Goal: Transaction & Acquisition: Purchase product/service

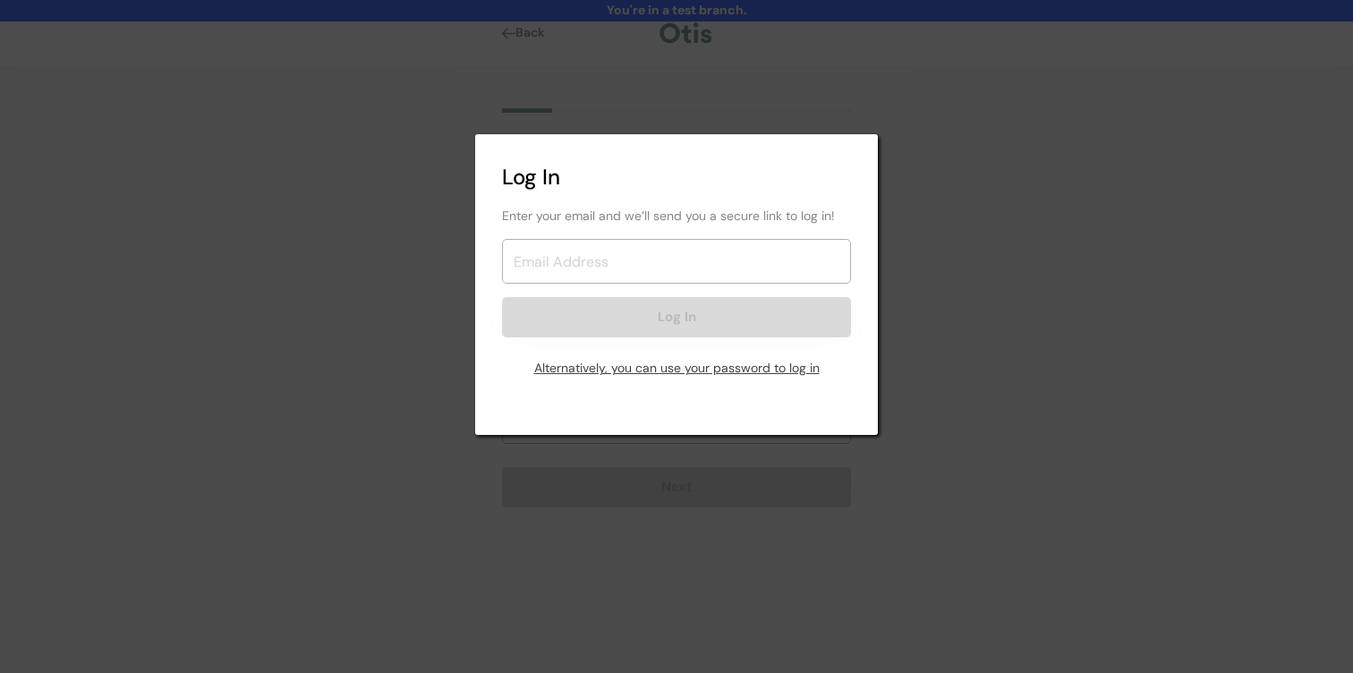
click at [638, 374] on div "Alternatively, you can use your password to log in" at bounding box center [676, 369] width 349 height 36
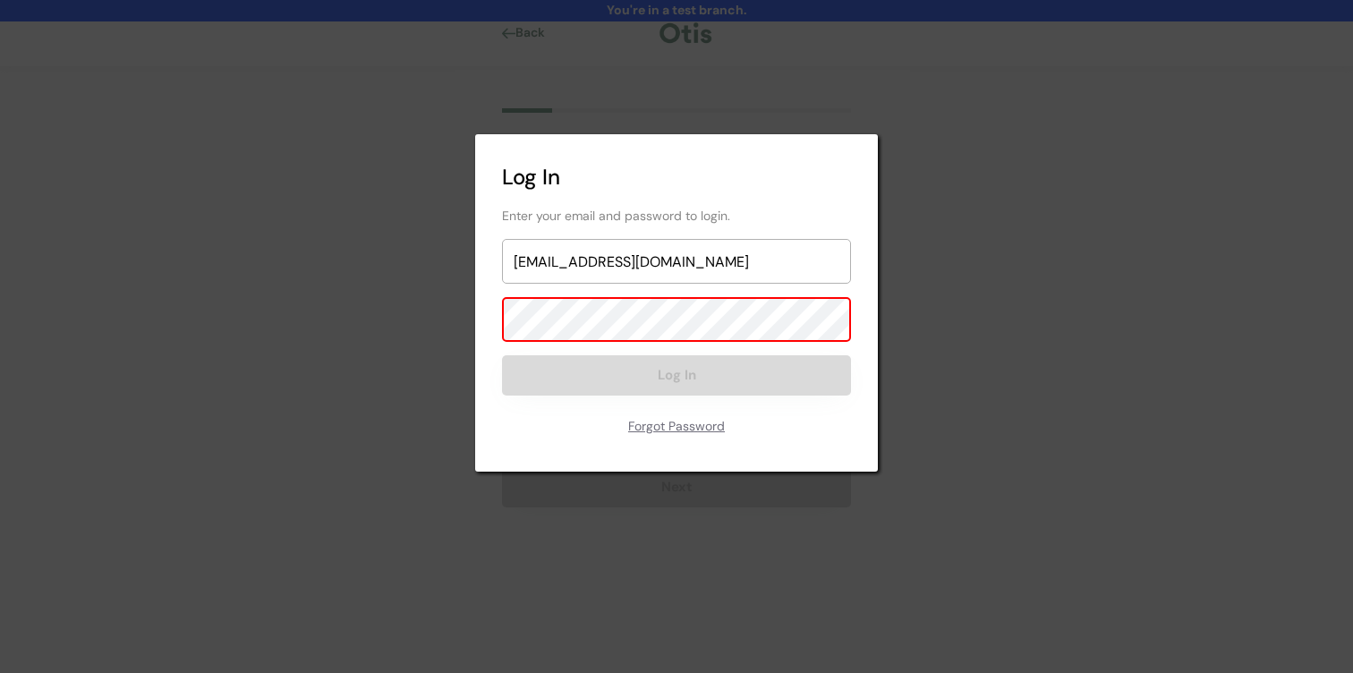
click at [645, 386] on button "Log In" at bounding box center [676, 375] width 349 height 40
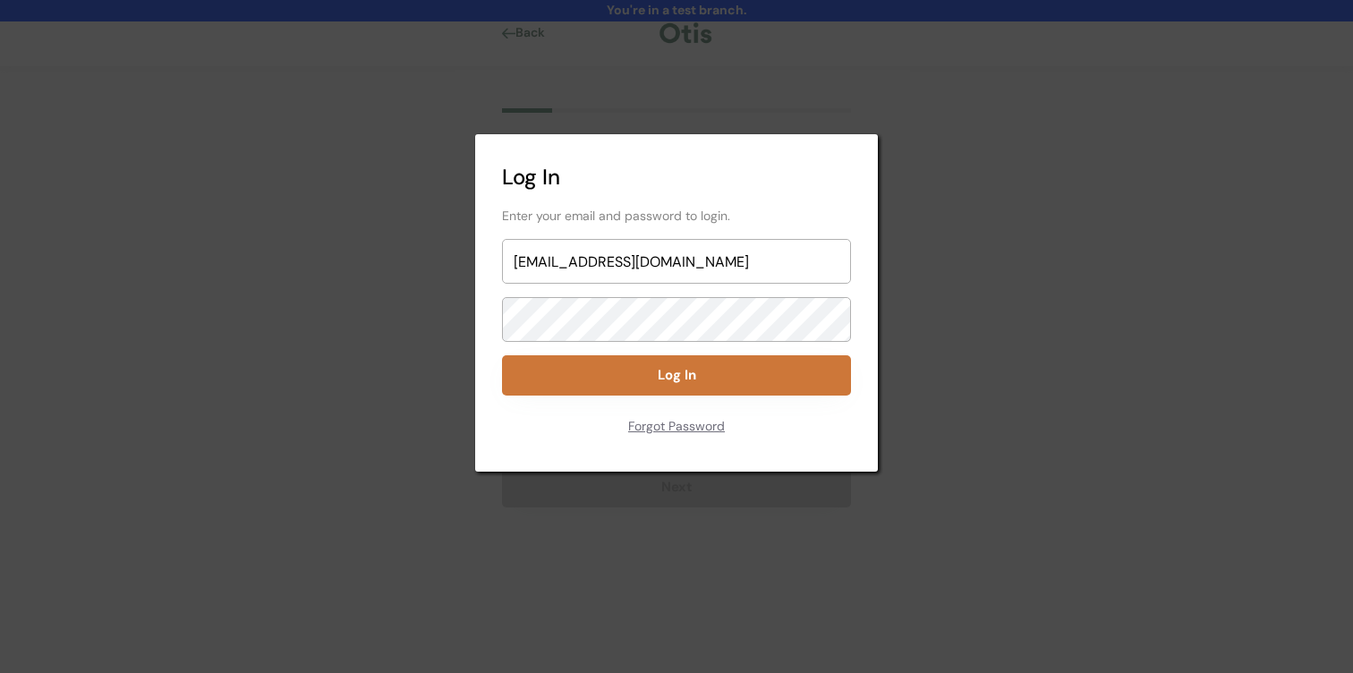
click at [652, 384] on button "Log In" at bounding box center [676, 375] width 349 height 40
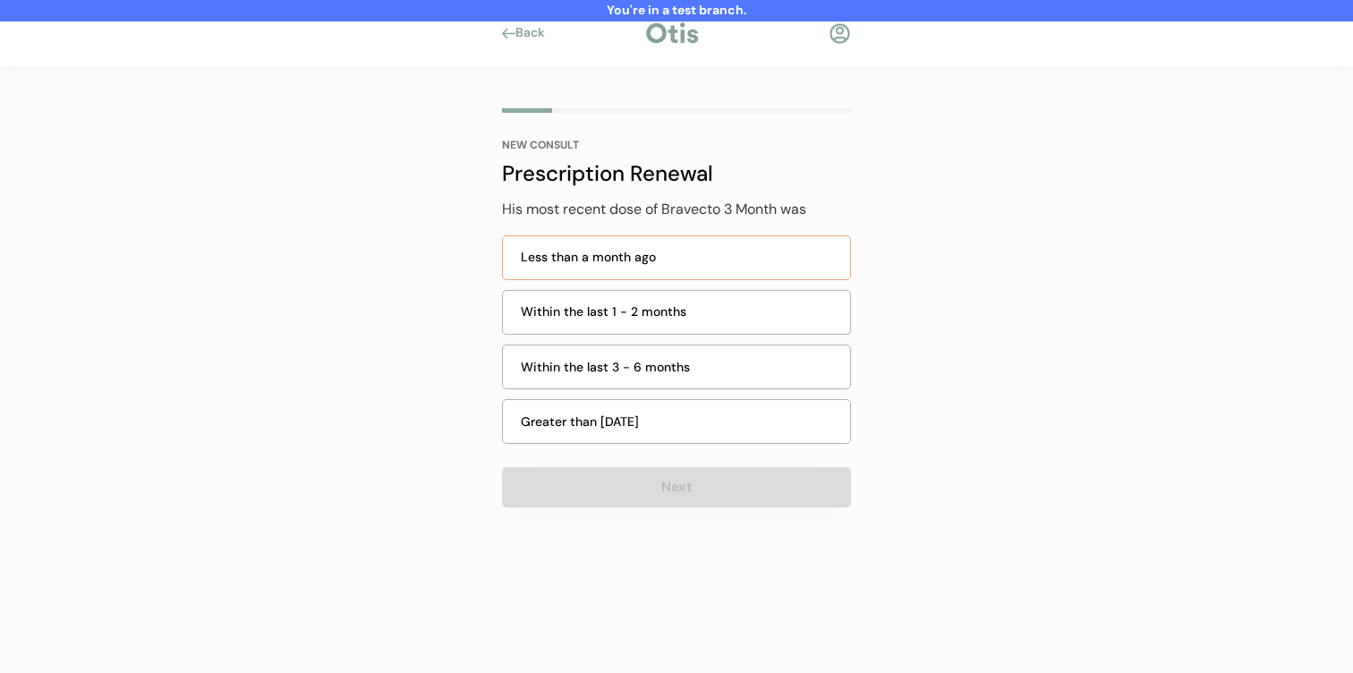
click at [658, 265] on div "Less than a month ago" at bounding box center [680, 257] width 319 height 19
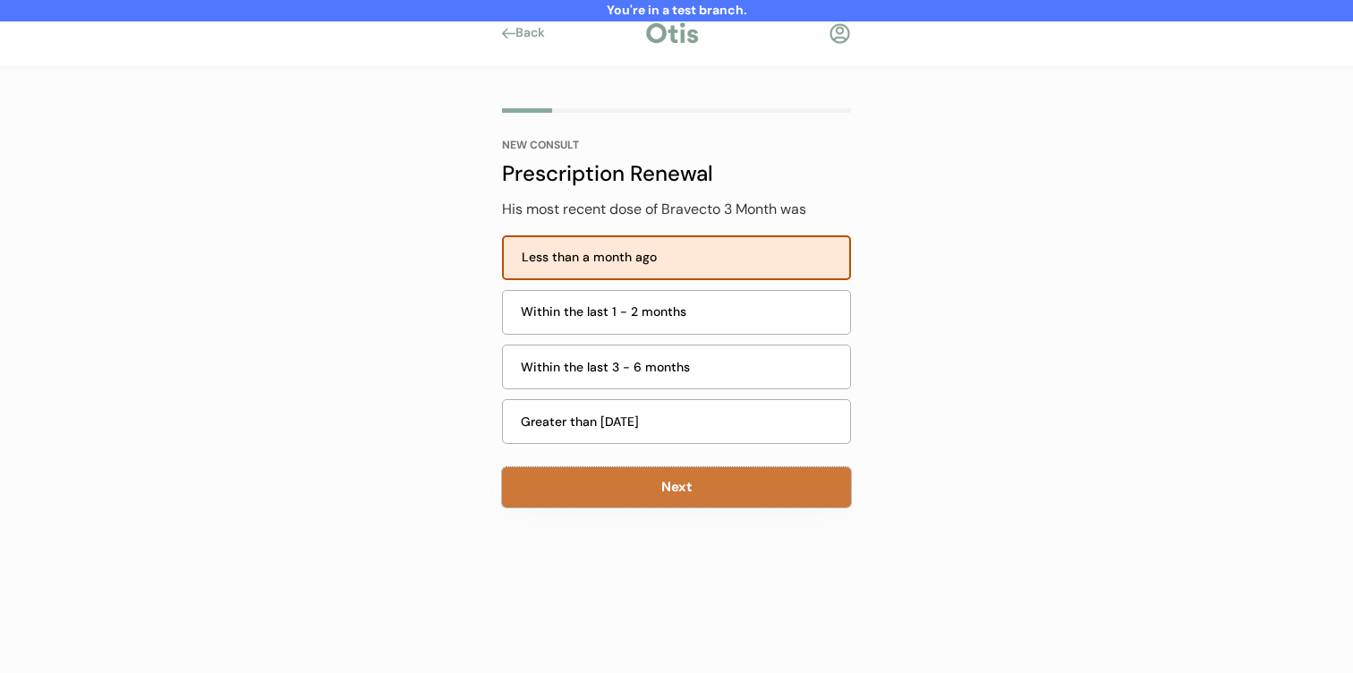
click at [659, 490] on button "Next" at bounding box center [676, 487] width 349 height 40
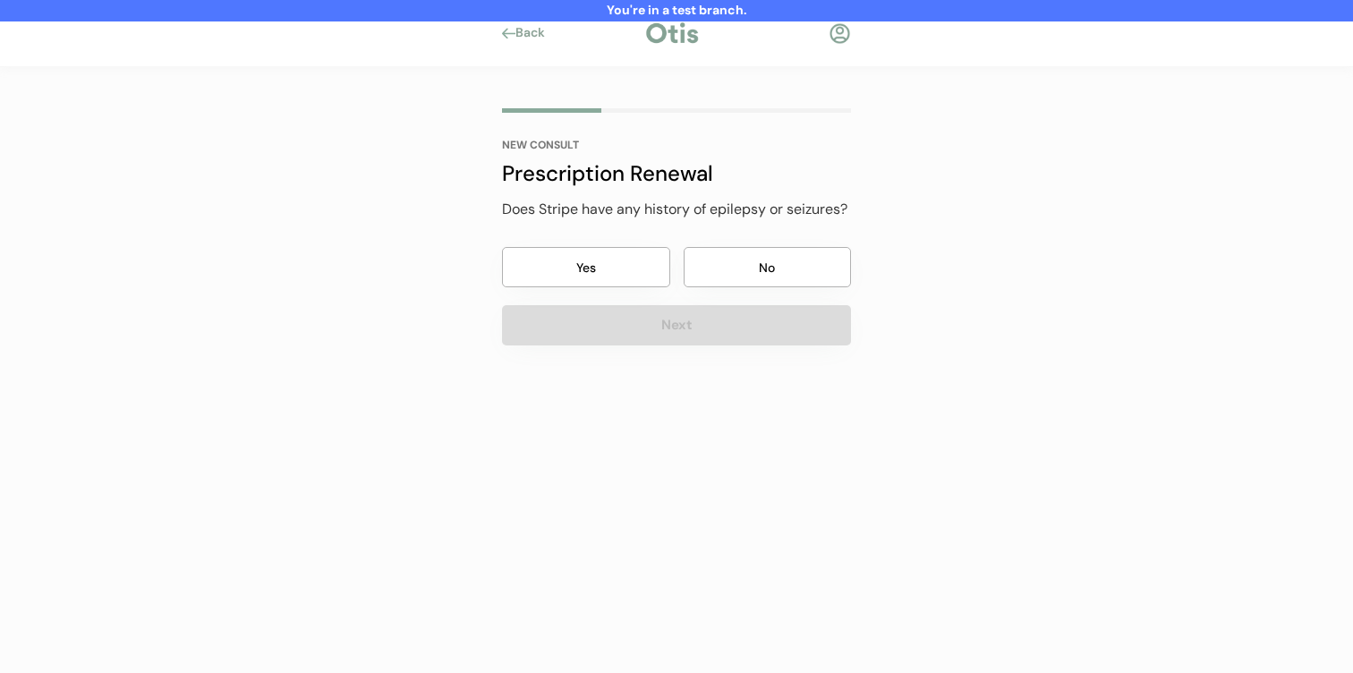
click at [744, 264] on button "No" at bounding box center [768, 267] width 168 height 40
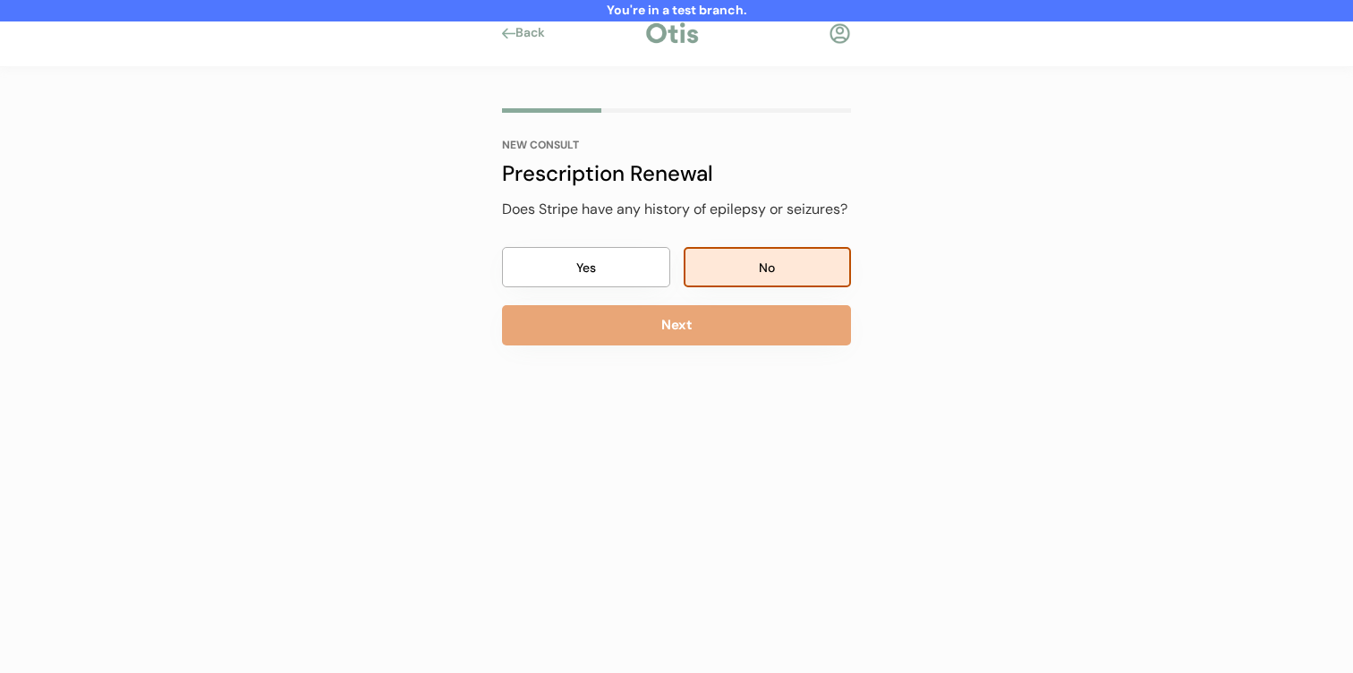
click at [707, 349] on div "NEW CONSULT Prescription Renewal His most recent dose of Bravecto 3 Month was L…" at bounding box center [676, 291] width 403 height 448
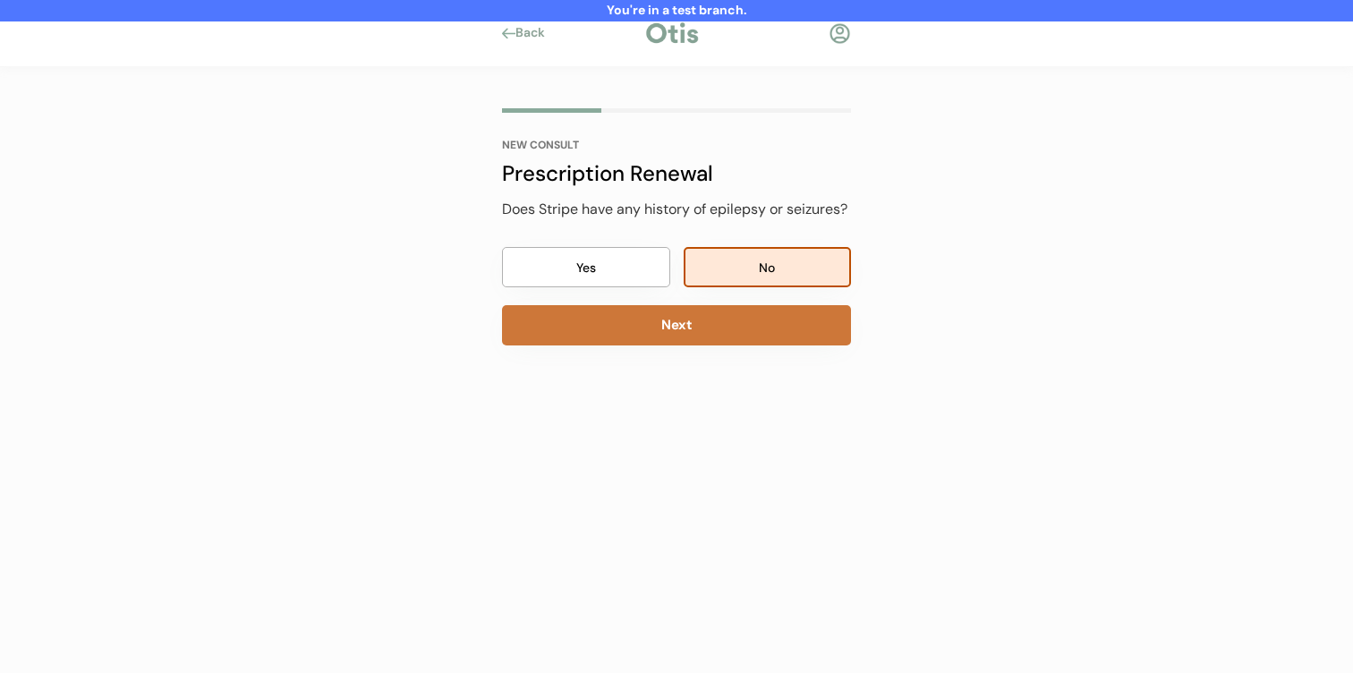
click at [729, 308] on button "Next" at bounding box center [676, 325] width 349 height 40
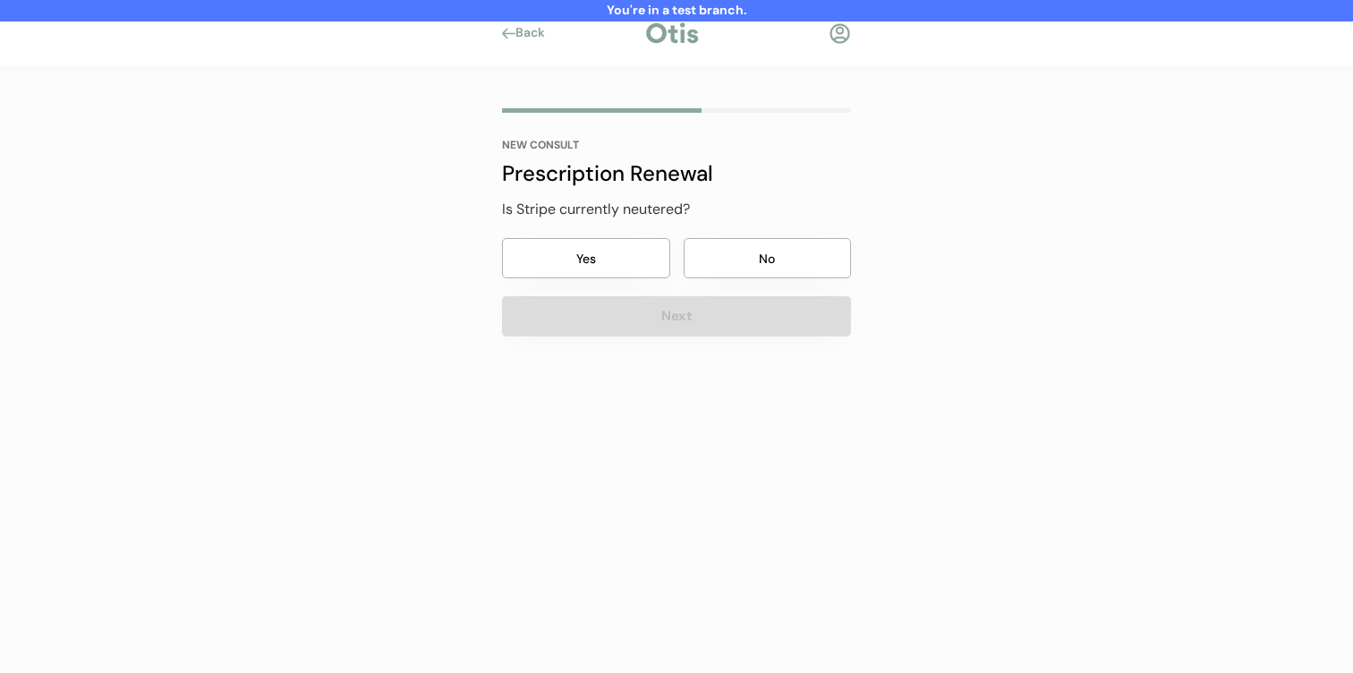
click at [734, 266] on button "No" at bounding box center [768, 258] width 168 height 40
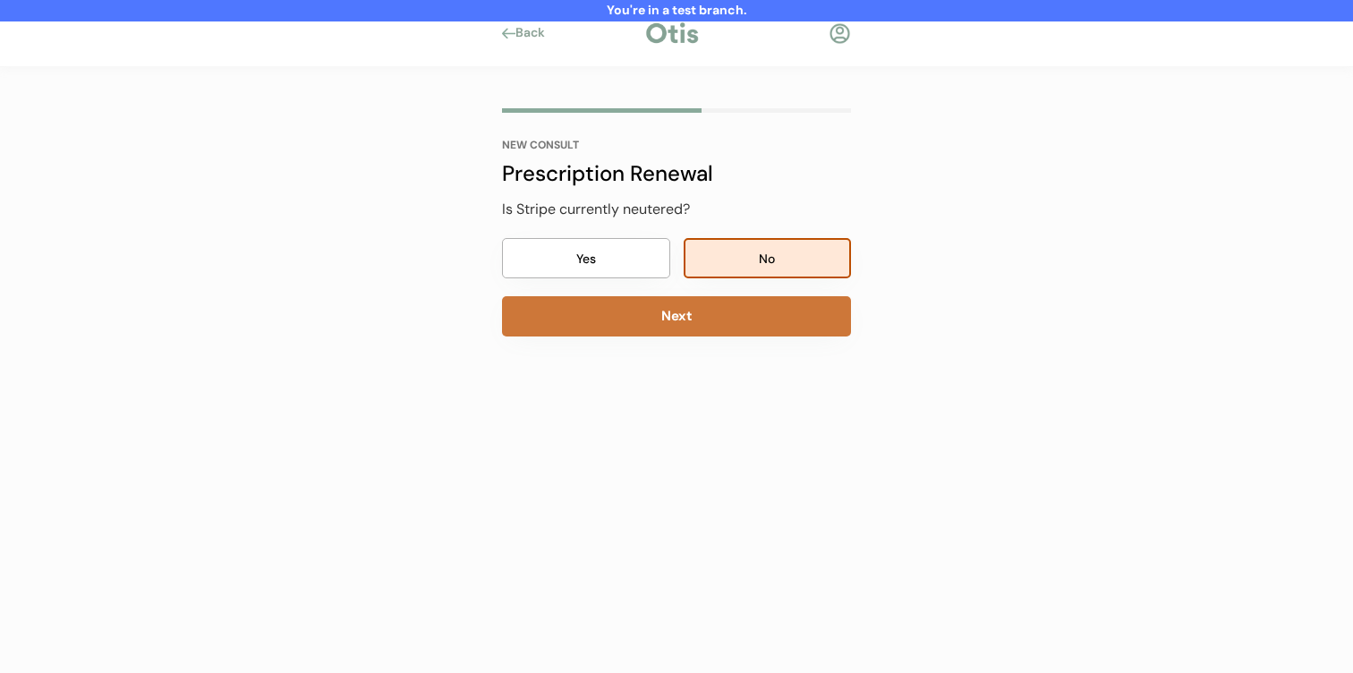
click at [712, 303] on button "Next" at bounding box center [676, 316] width 349 height 40
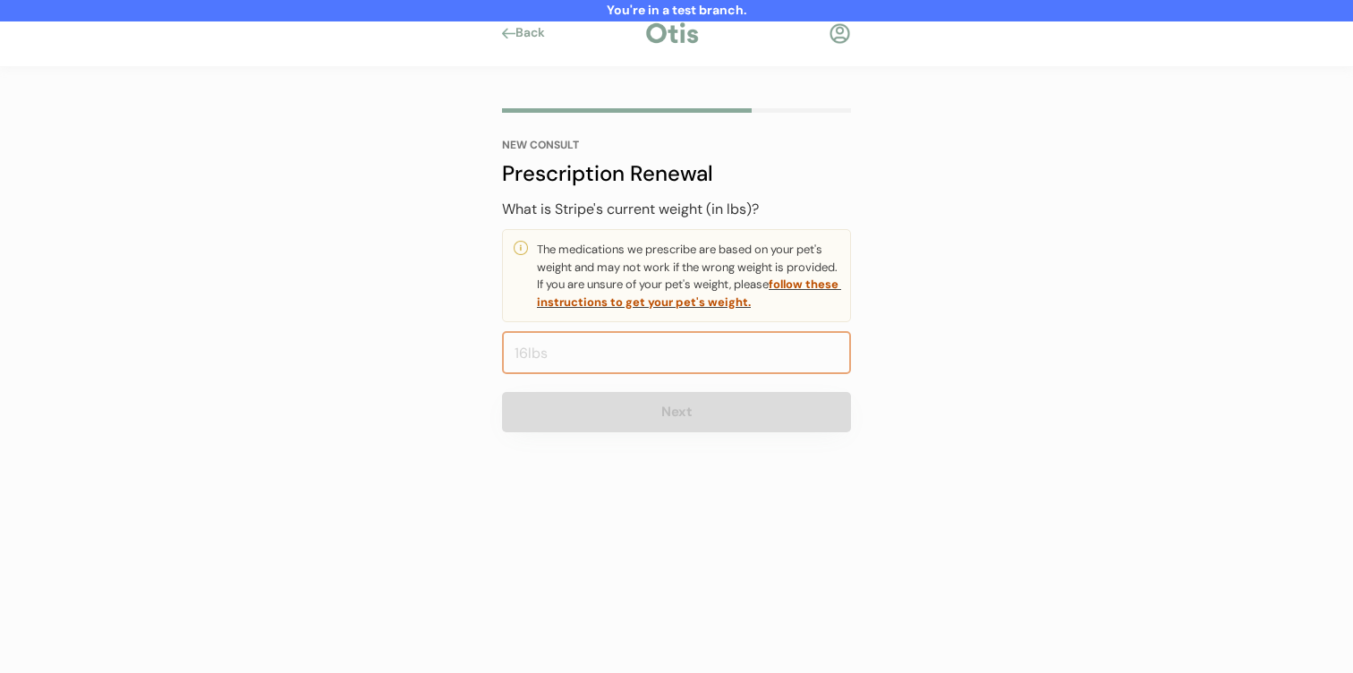
click at [697, 361] on input "input" at bounding box center [676, 352] width 349 height 43
type input "77.0"
click at [730, 430] on button "Next" at bounding box center [676, 412] width 349 height 40
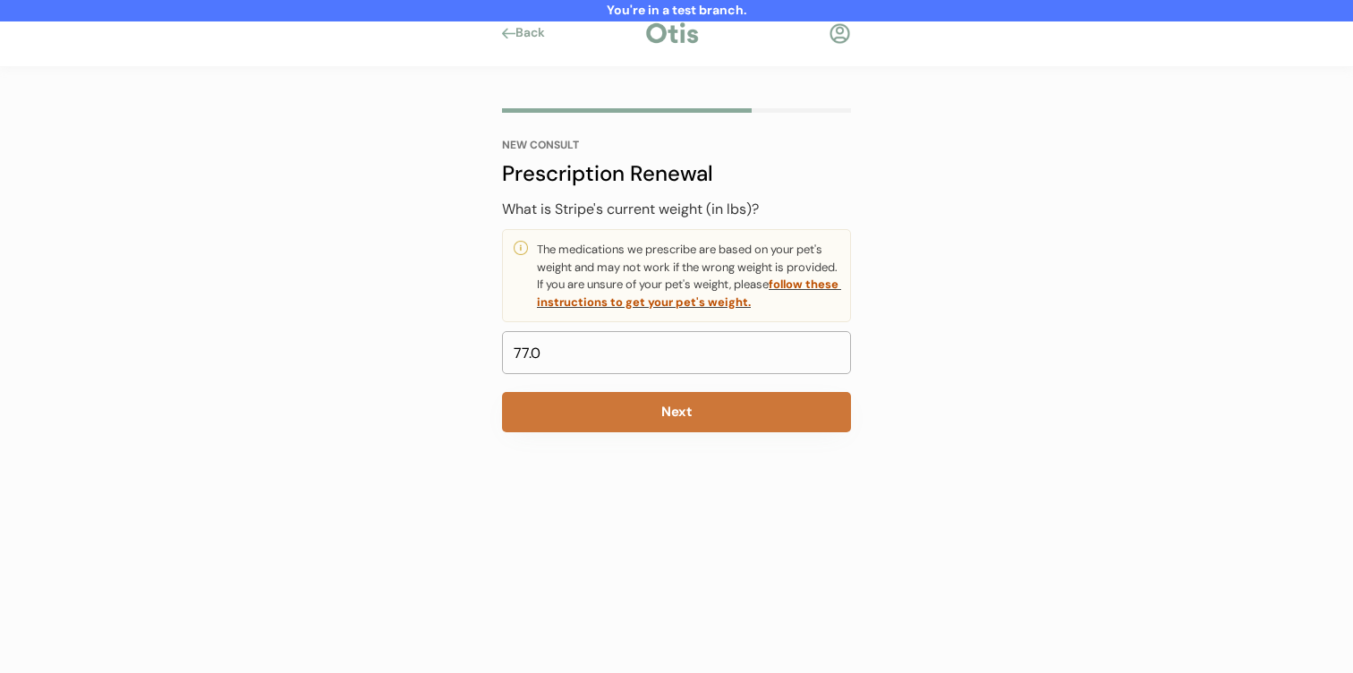
click at [726, 427] on button "Next" at bounding box center [676, 412] width 349 height 40
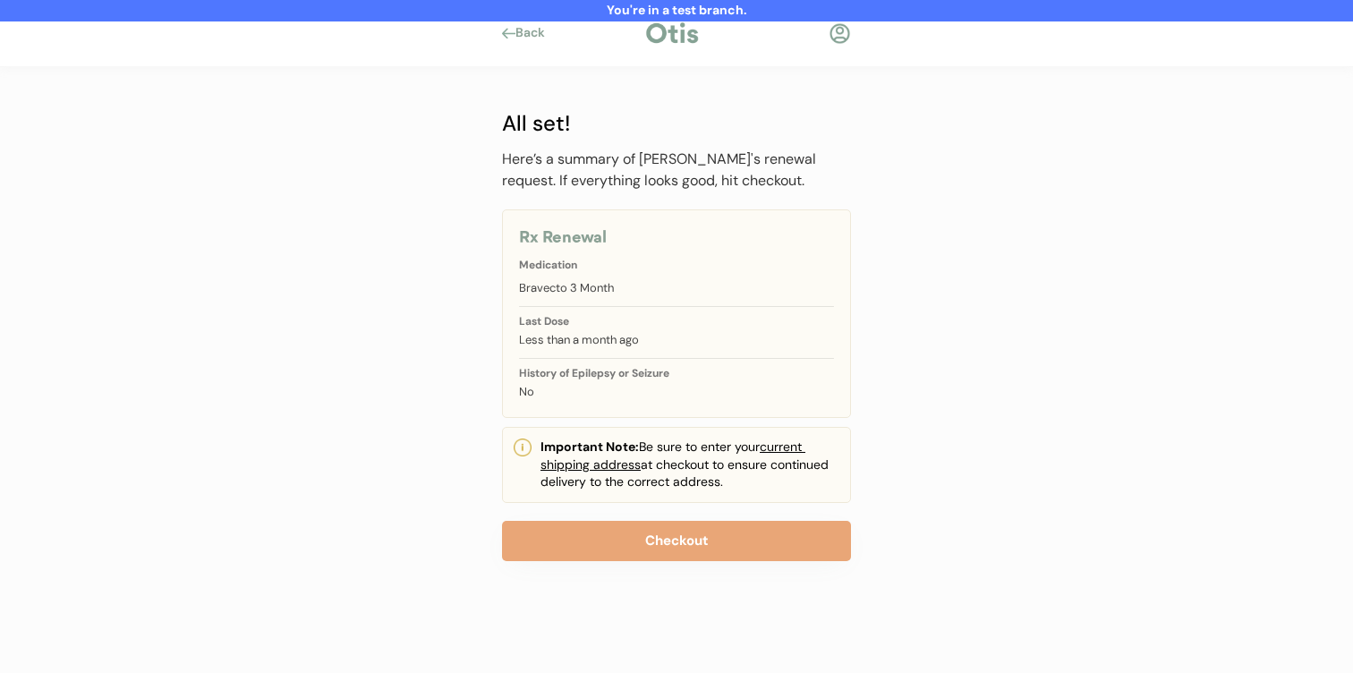
click at [677, 514] on div "Here’s a summary of Stripe's renewal request. If everything looks good, hit che…" at bounding box center [676, 355] width 349 height 413
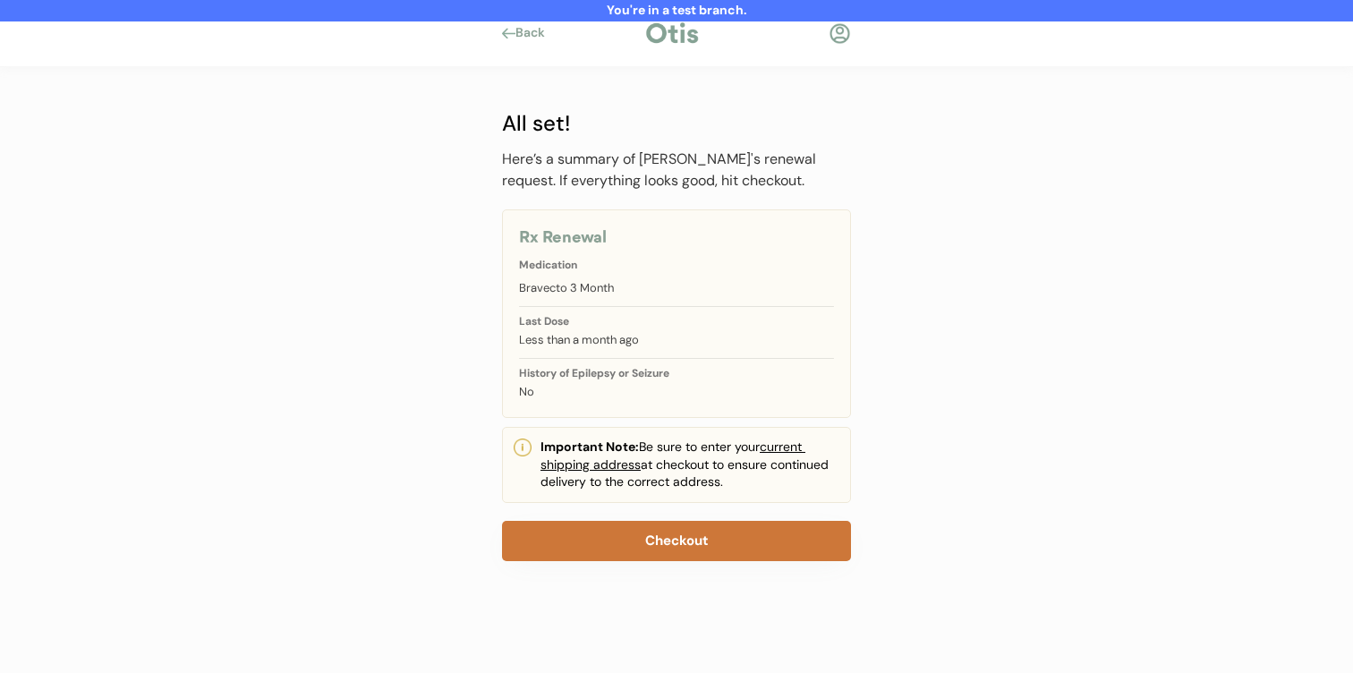
click at [666, 555] on button "Checkout" at bounding box center [676, 541] width 349 height 40
